Goal: Navigation & Orientation: Find specific page/section

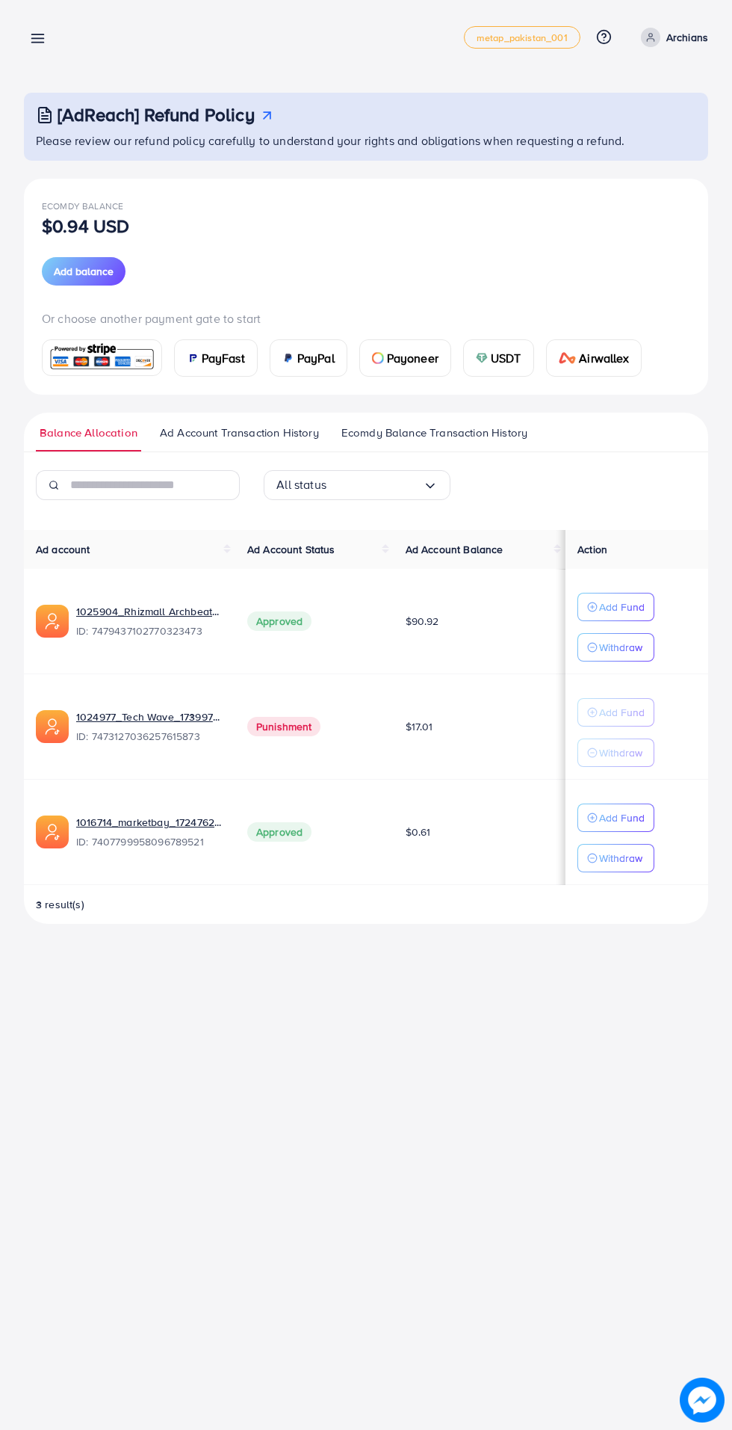
click at [678, 30] on p "Archians" at bounding box center [688, 37] width 42 height 18
click at [614, 121] on span "Log out" at bounding box center [619, 123] width 40 height 18
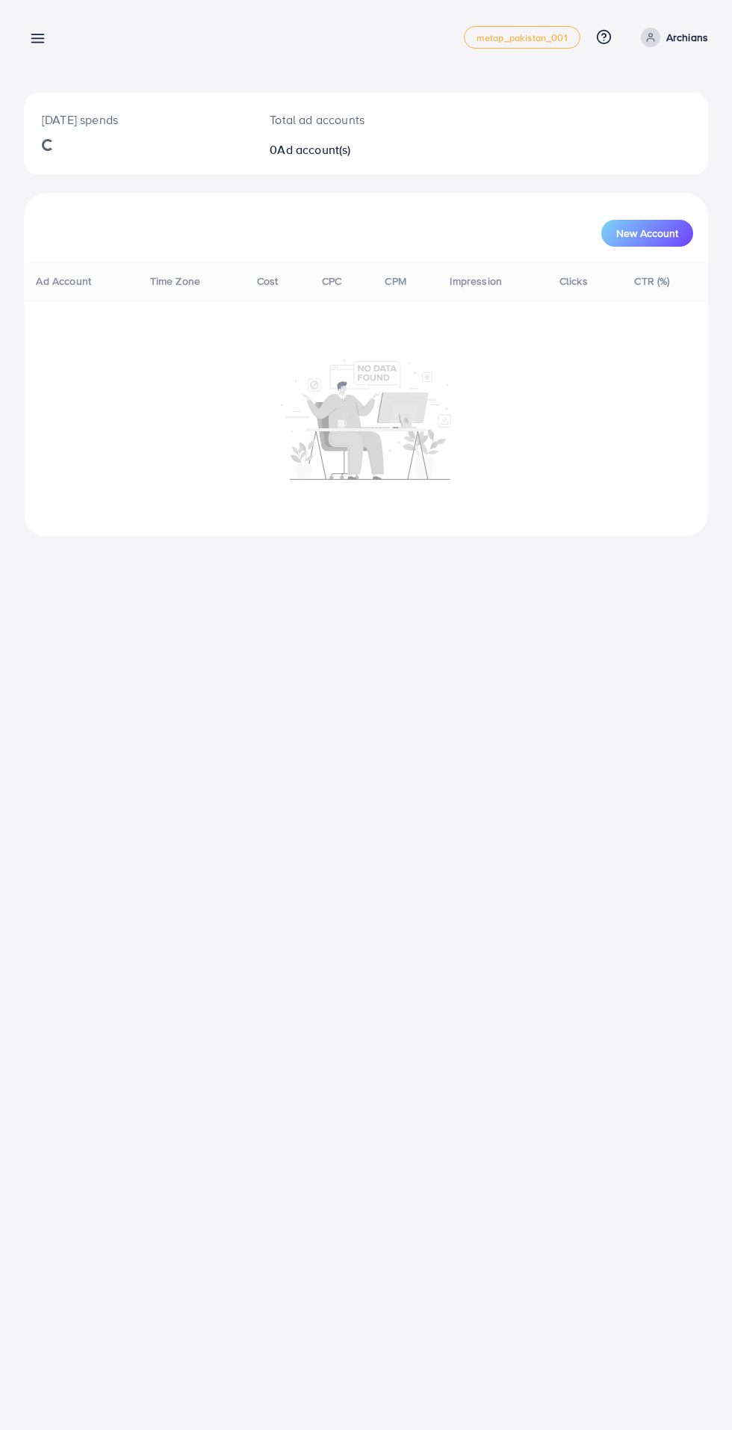
click at [37, 35] on line at bounding box center [38, 35] width 12 height 0
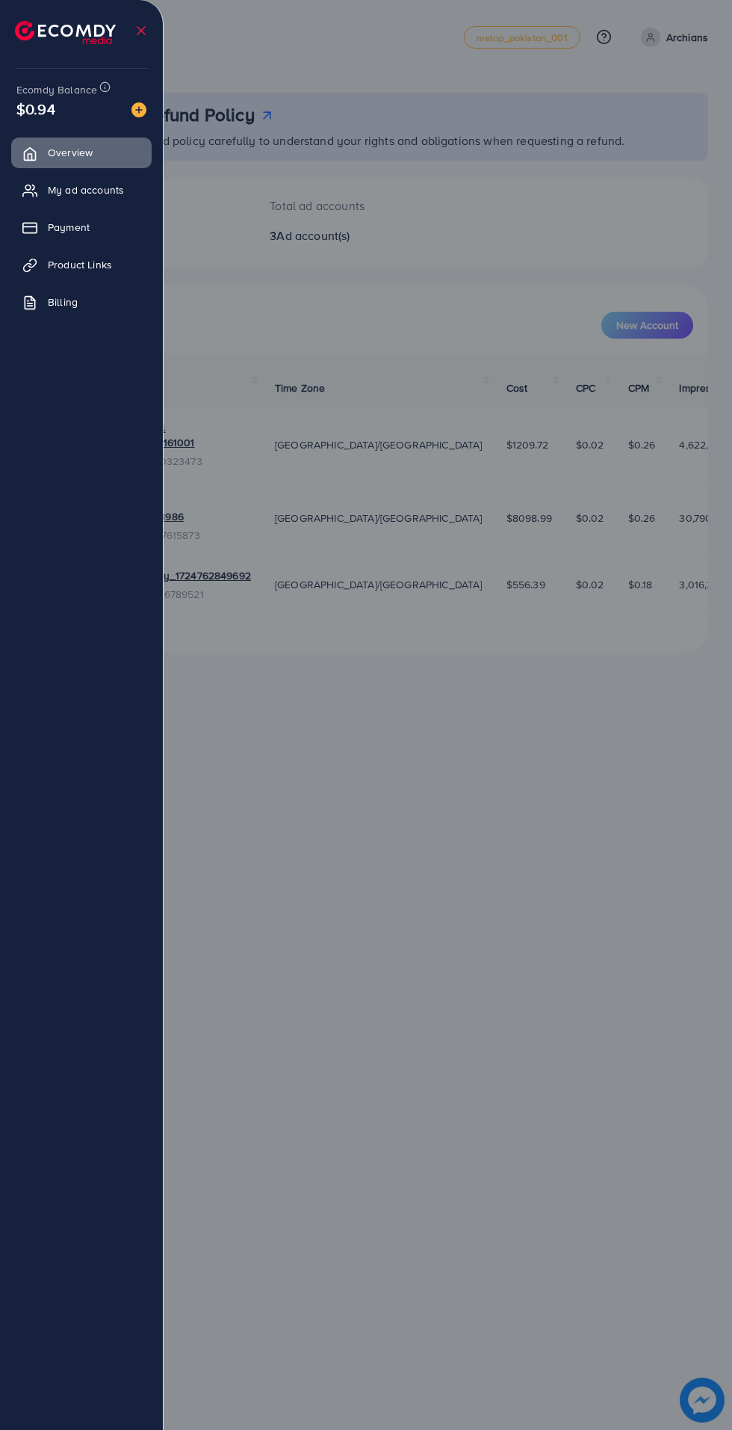
click at [75, 186] on span "My ad accounts" at bounding box center [86, 189] width 76 height 15
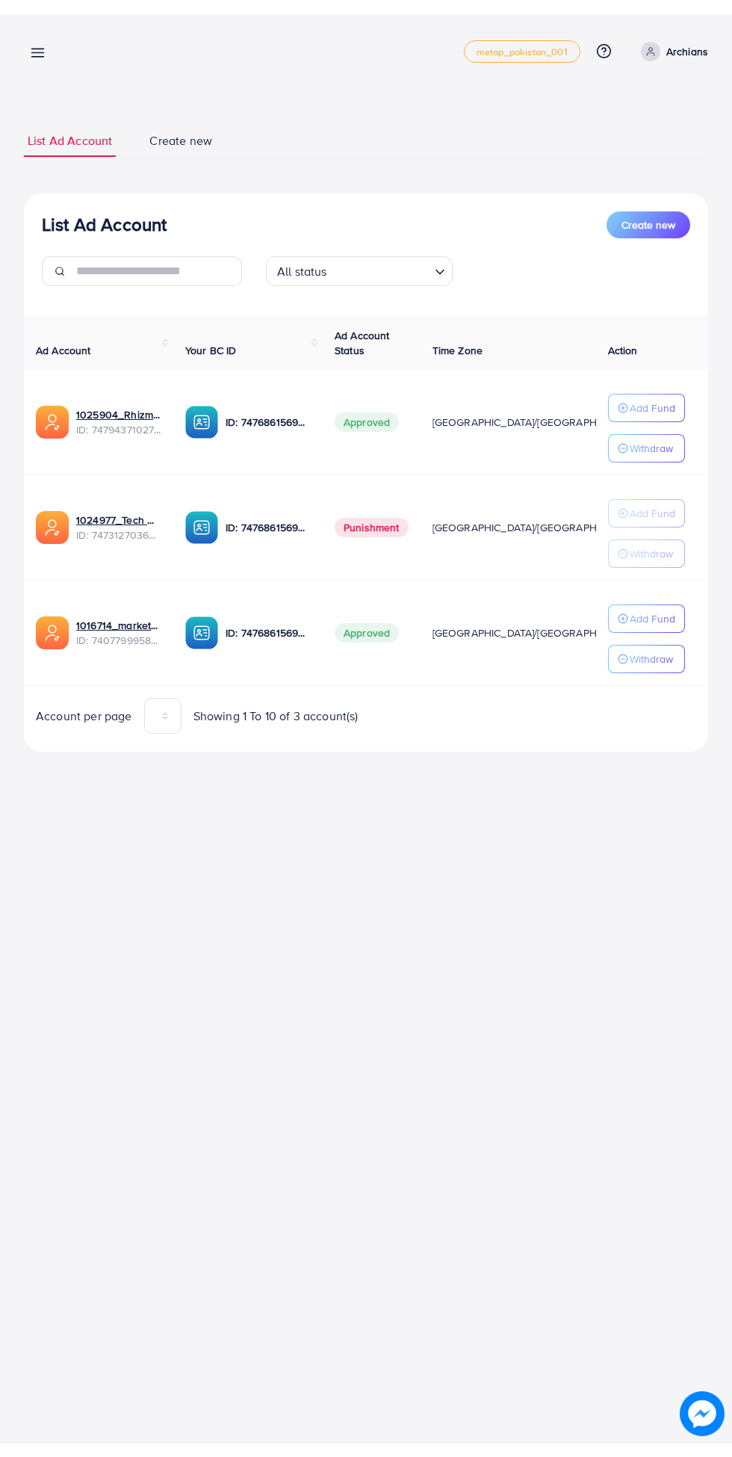
scroll to position [0, 40]
